Goal: Navigation & Orientation: Find specific page/section

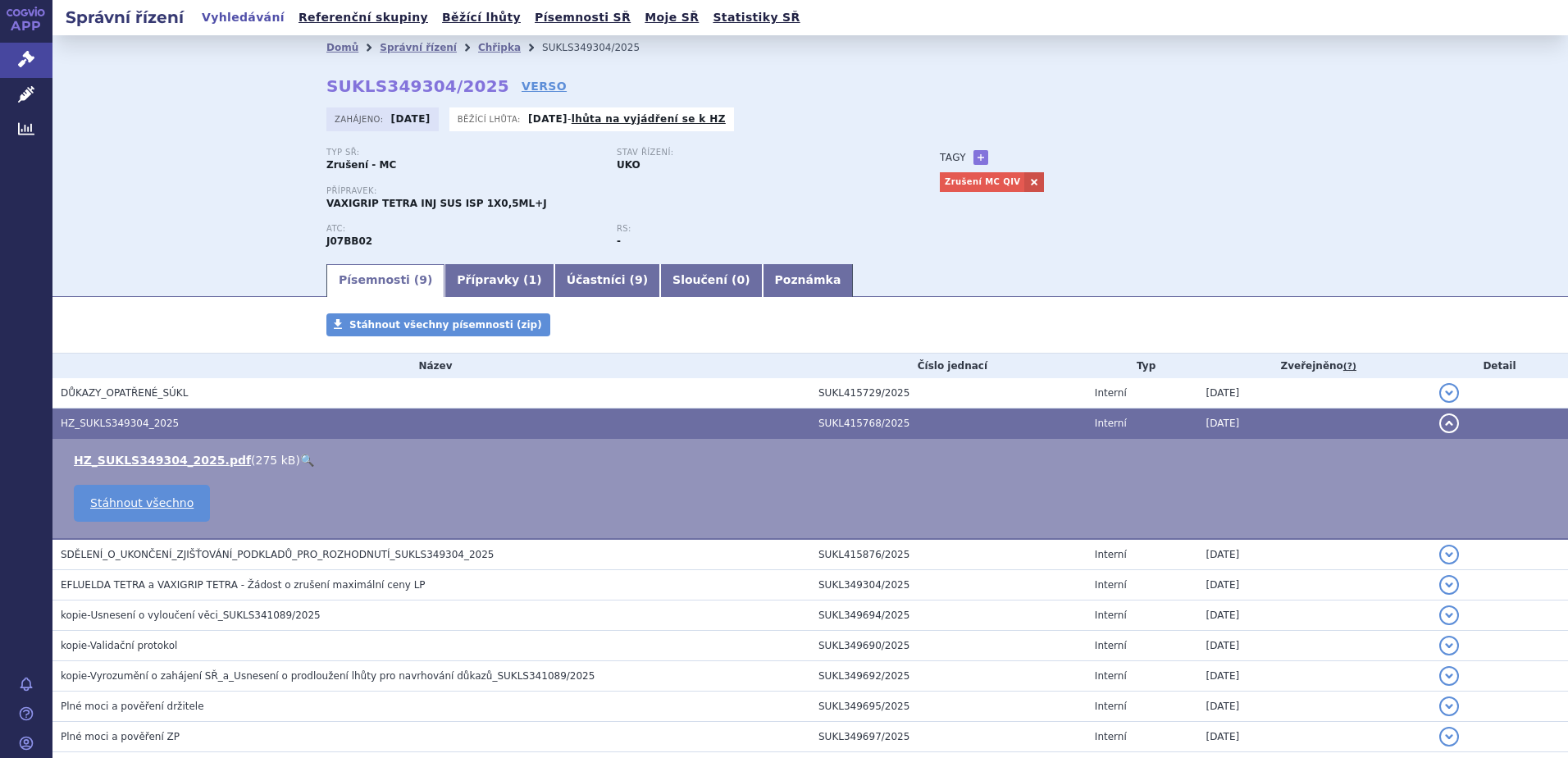
click at [227, 22] on link "Vyhledávání" at bounding box center [243, 18] width 93 height 22
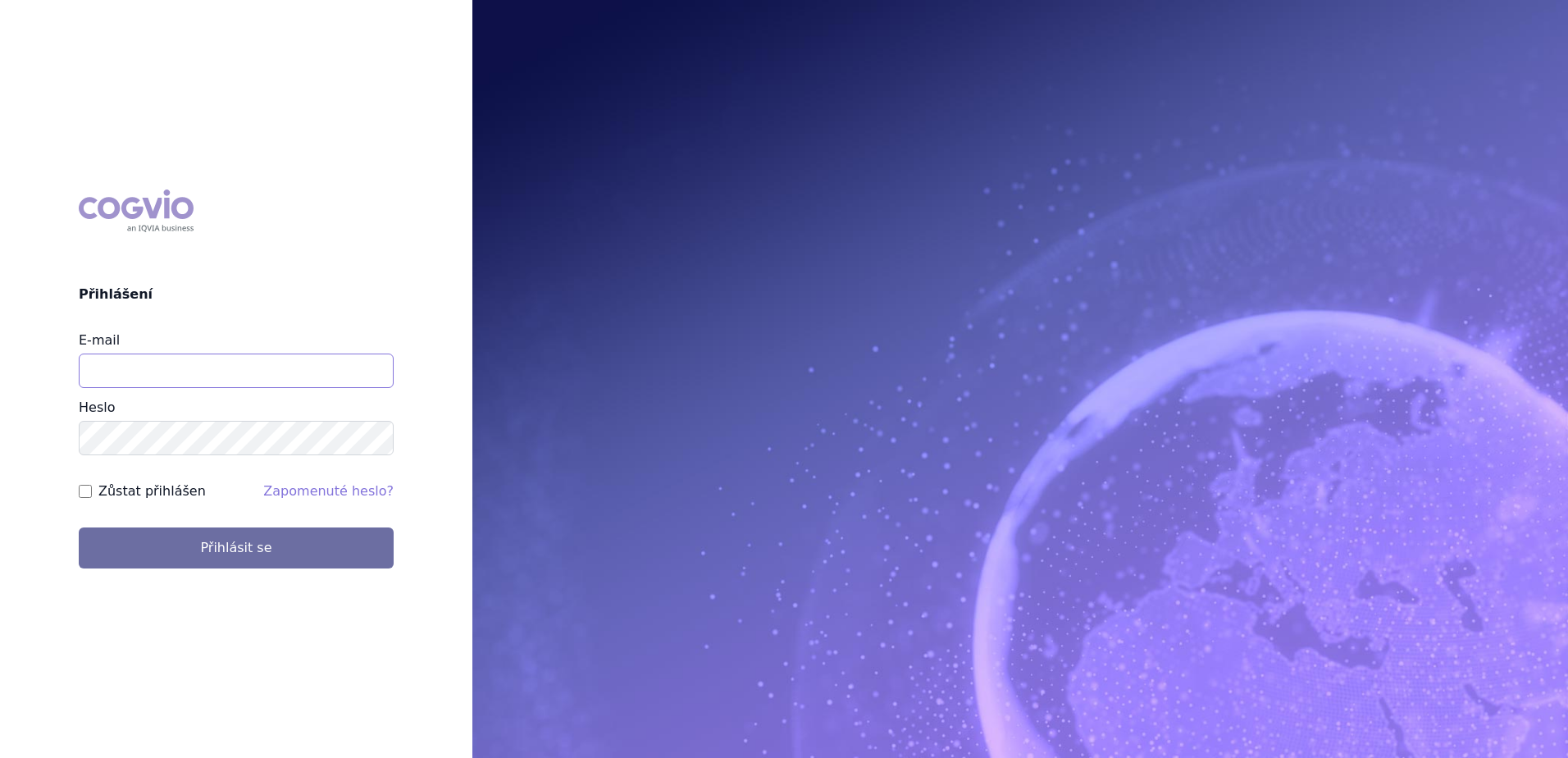
drag, startPoint x: 0, startPoint y: 0, endPoint x: 130, endPoint y: 366, distance: 388.4
click at [131, 366] on input "E-mail" at bounding box center [236, 371] width 315 height 35
type input "petr.setina@sanofi.com"
click at [79, 528] on button "Přihlásit se" at bounding box center [236, 548] width 315 height 41
